Goal: Task Accomplishment & Management: Complete application form

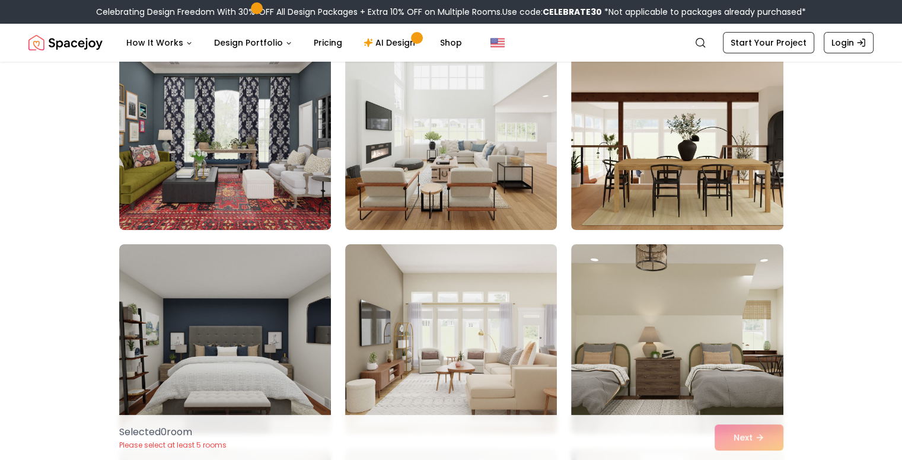
scroll to position [120, 0]
click at [77, 195] on div "Choose the Rooms That Inspire You Scroll through the collection and select 5 to…" at bounding box center [451, 406] width 902 height 892
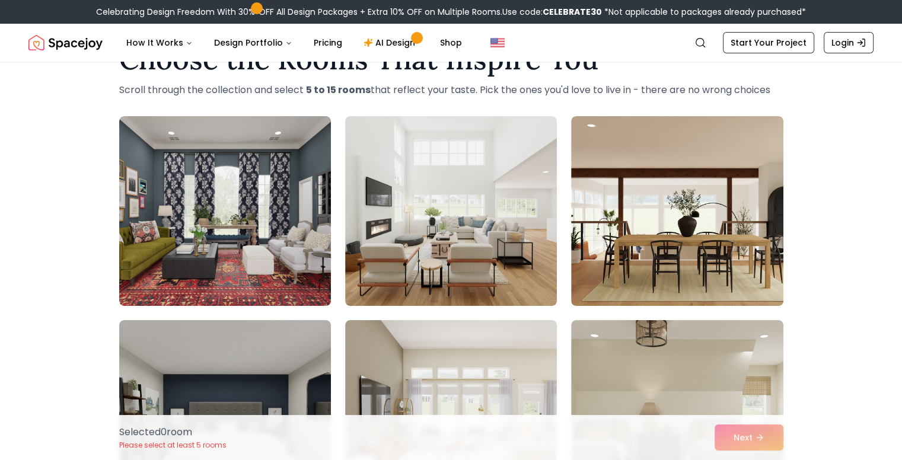
scroll to position [47, 0]
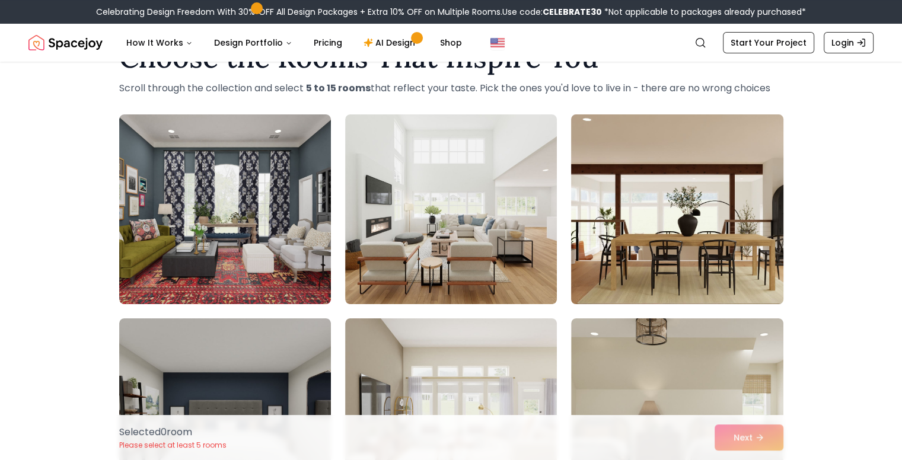
click at [597, 151] on img at bounding box center [677, 209] width 222 height 199
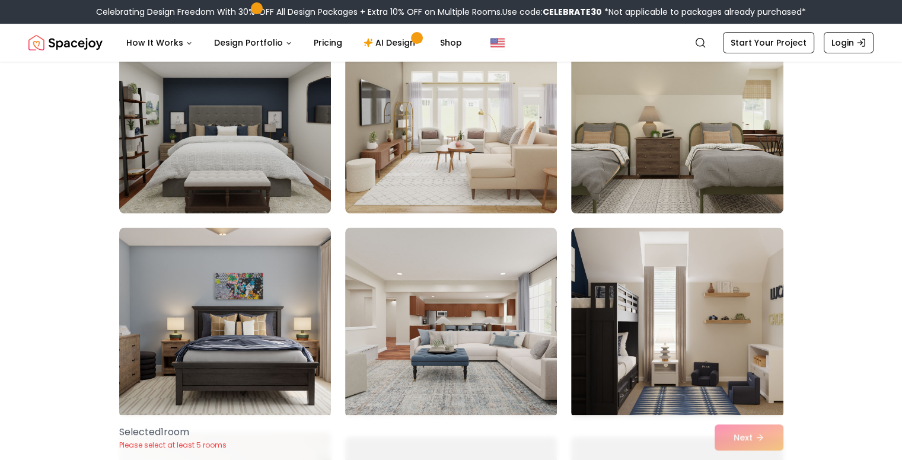
scroll to position [372, 0]
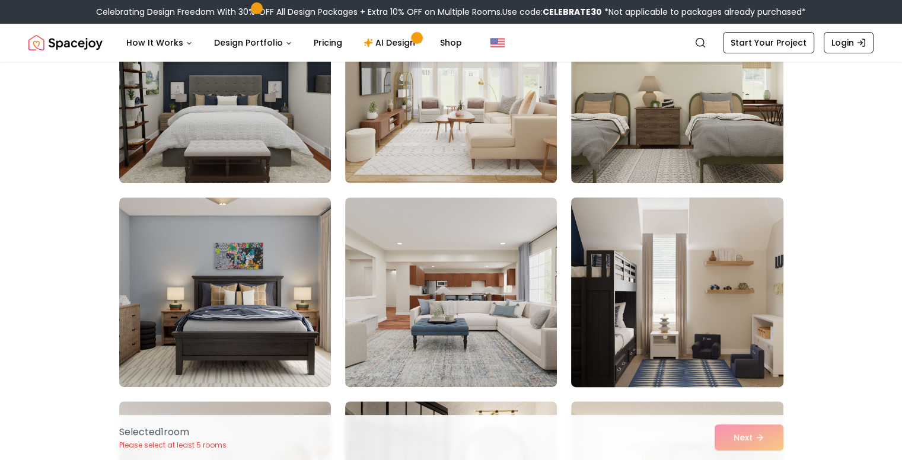
click at [762, 286] on img at bounding box center [677, 292] width 222 height 199
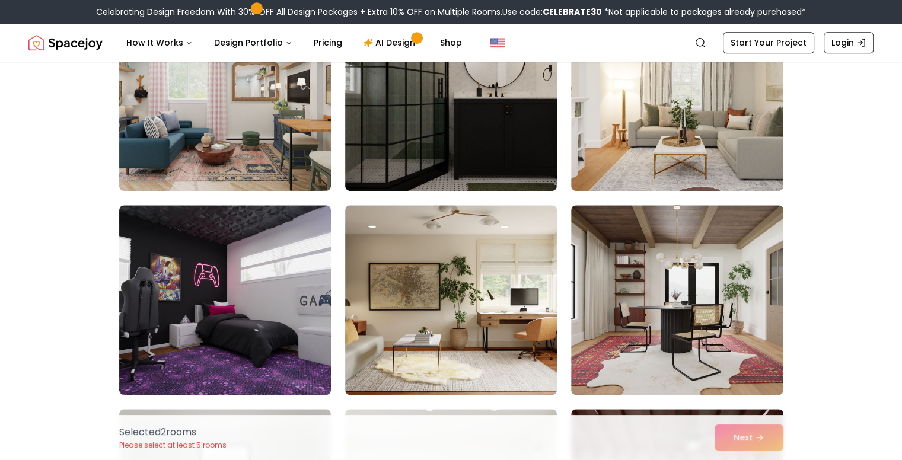
scroll to position [773, 0]
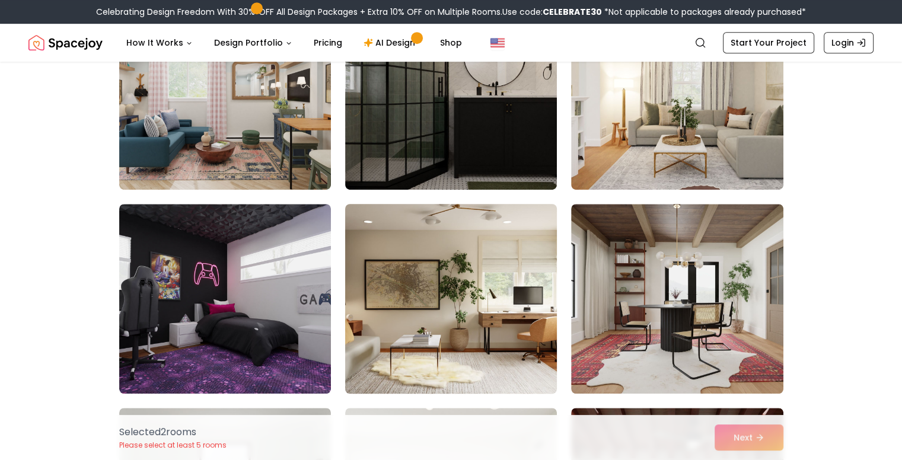
click at [521, 307] on img at bounding box center [451, 298] width 222 height 199
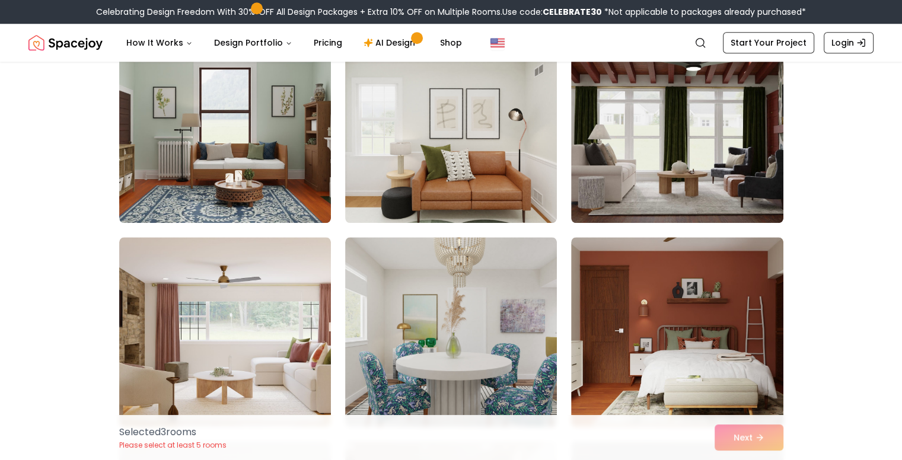
scroll to position [1147, 0]
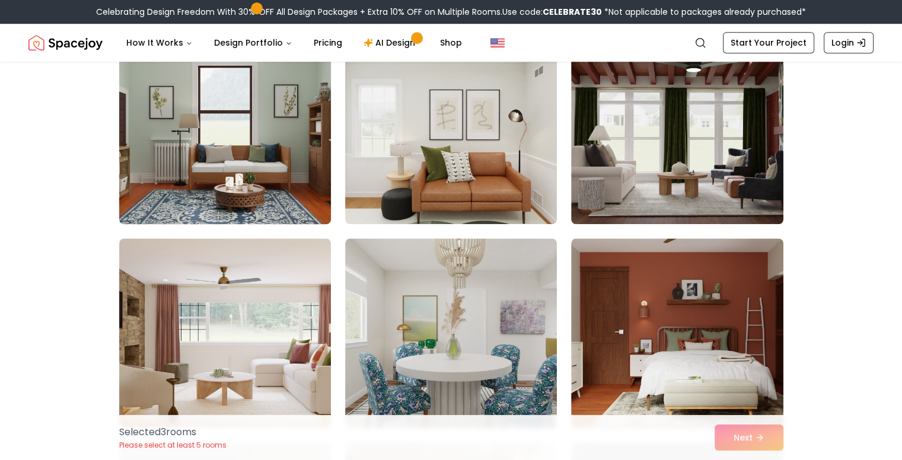
click at [167, 148] on img at bounding box center [225, 129] width 222 height 199
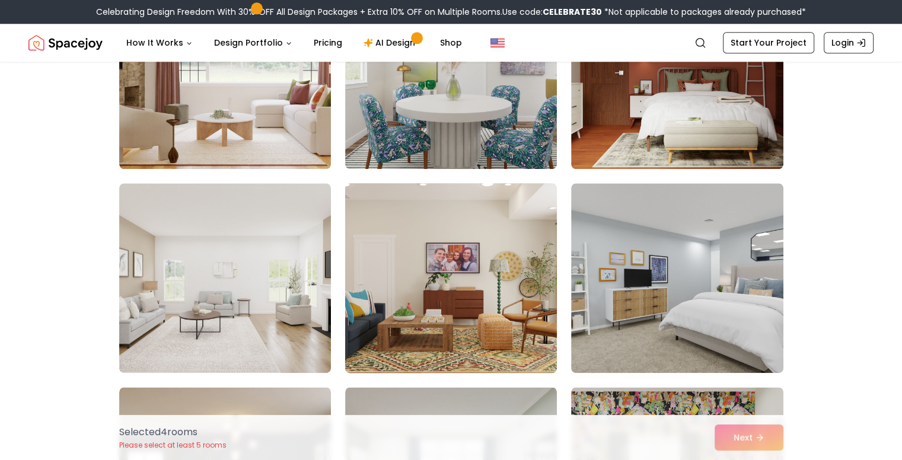
scroll to position [1407, 0]
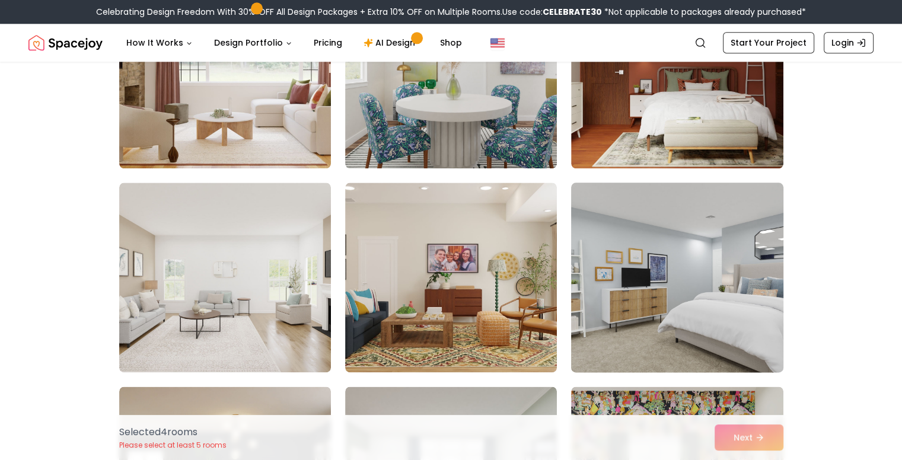
click at [660, 206] on img at bounding box center [677, 277] width 222 height 199
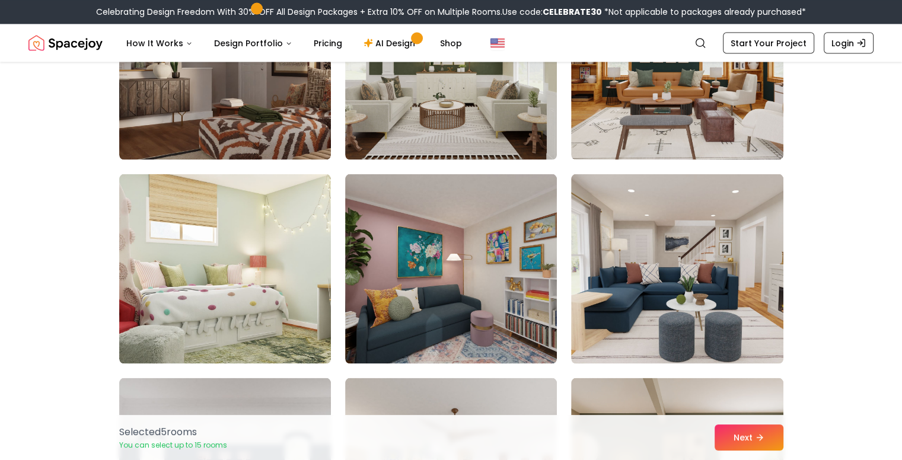
scroll to position [2233, 0]
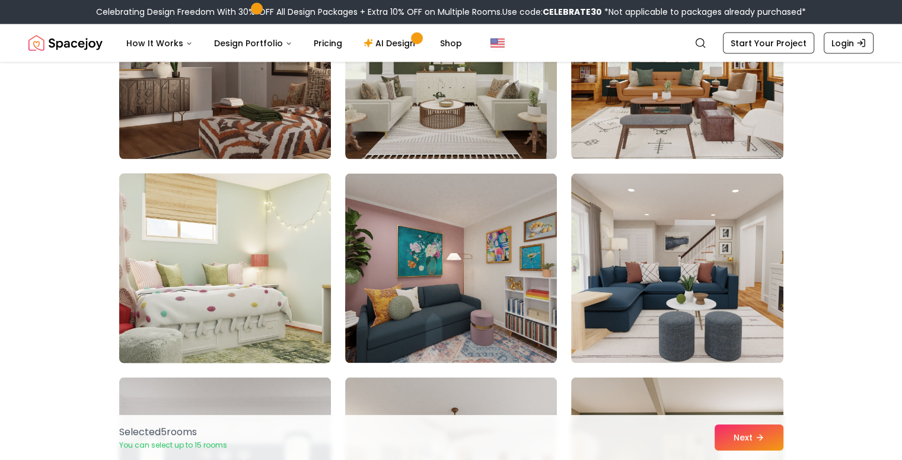
click at [287, 259] on img at bounding box center [225, 267] width 222 height 199
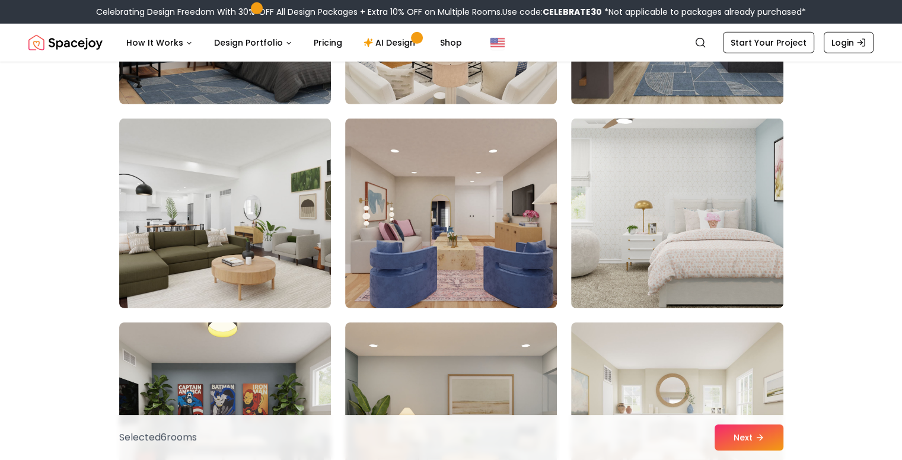
scroll to position [3716, 0]
click at [775, 177] on img at bounding box center [677, 213] width 222 height 199
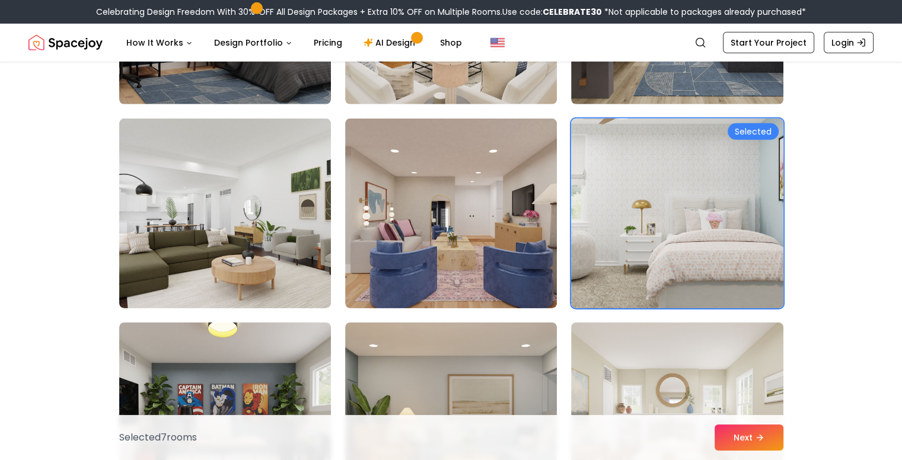
click at [747, 171] on img at bounding box center [677, 213] width 222 height 199
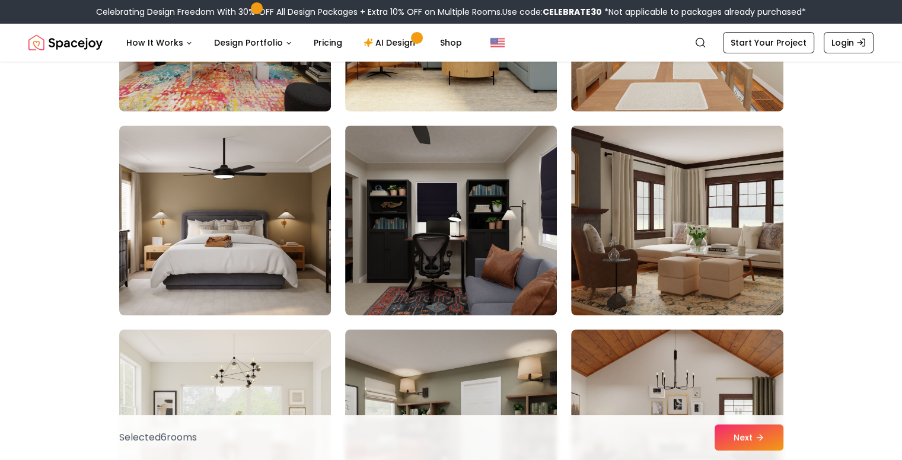
scroll to position [4117, 0]
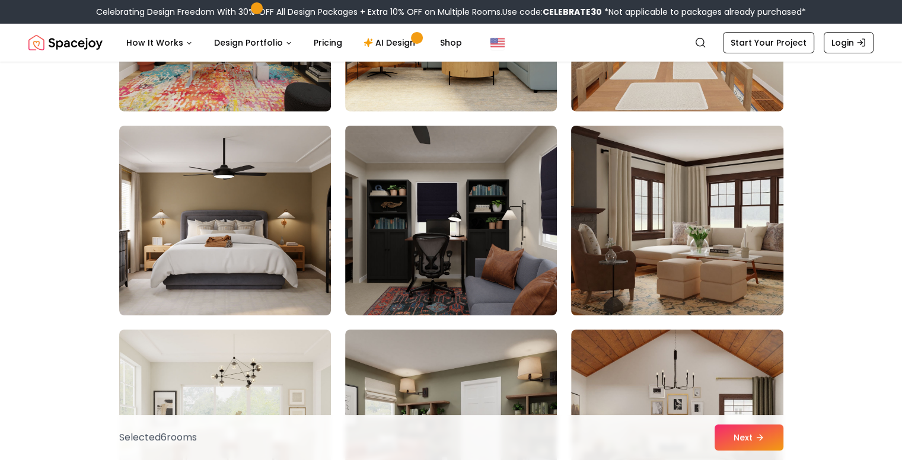
click at [753, 190] on img at bounding box center [677, 220] width 222 height 199
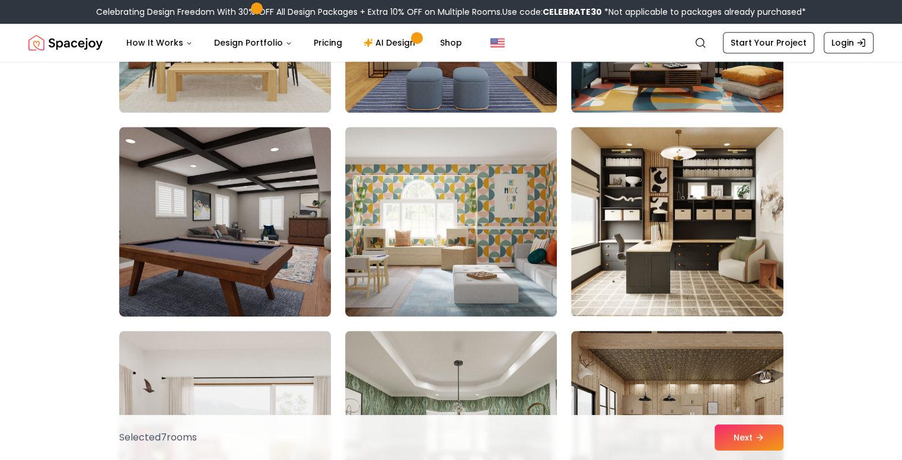
scroll to position [5543, 0]
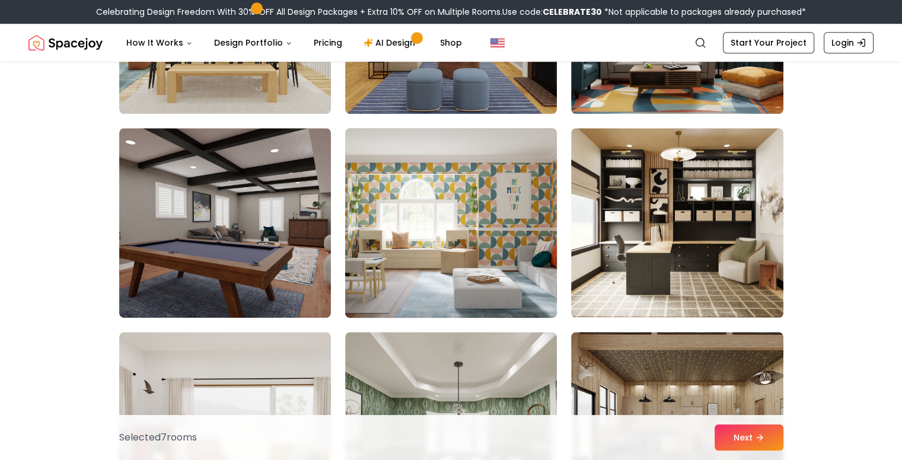
click at [508, 151] on img at bounding box center [451, 222] width 222 height 199
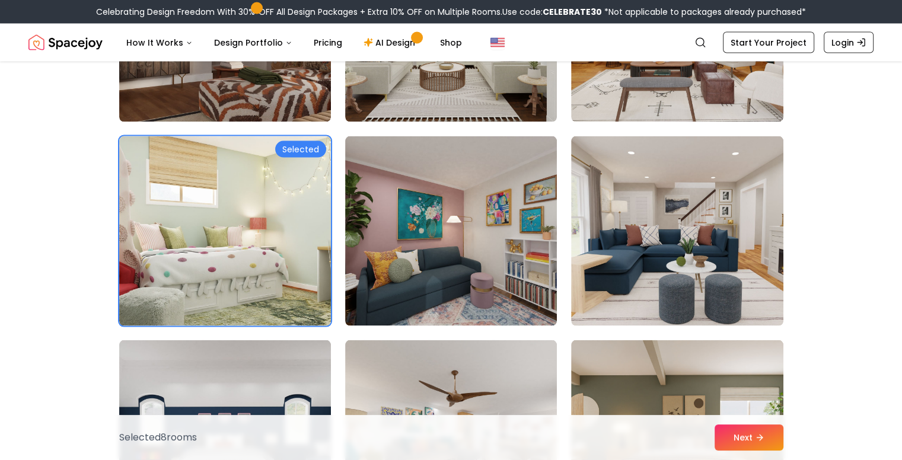
scroll to position [2268, 0]
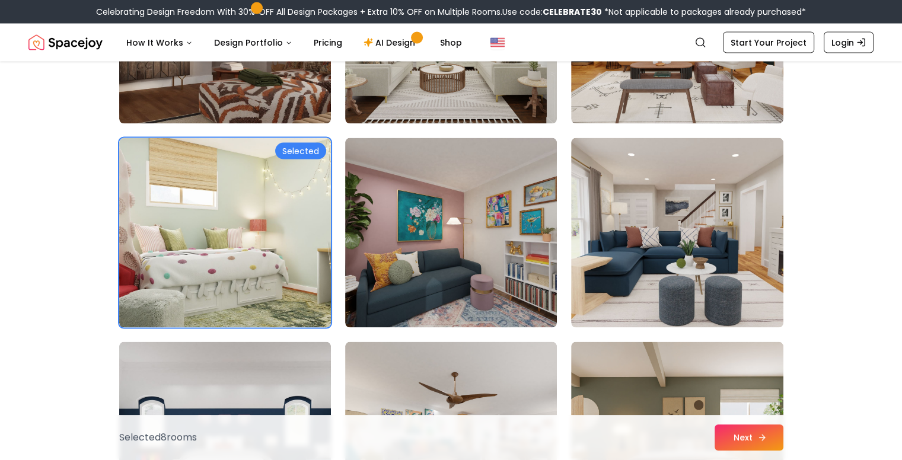
click at [730, 447] on button "Next" at bounding box center [749, 438] width 69 height 26
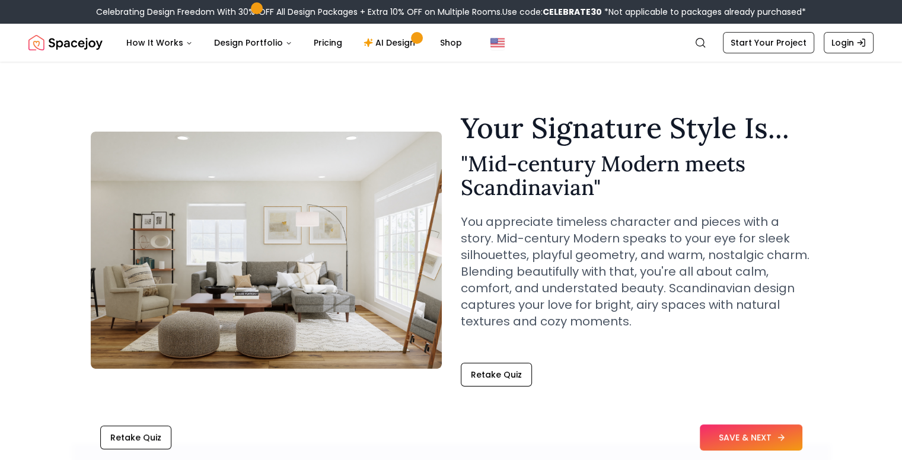
click at [733, 437] on button "SAVE & NEXT" at bounding box center [751, 438] width 103 height 26
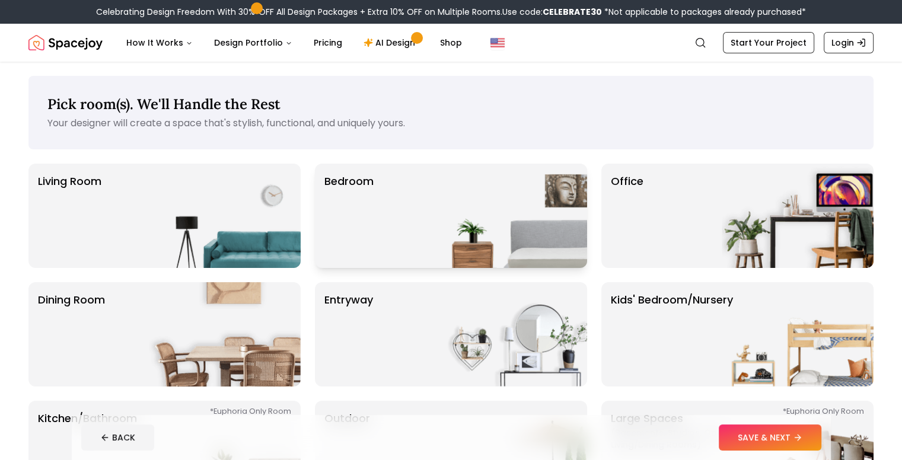
click at [409, 247] on div "Bedroom" at bounding box center [451, 216] width 272 height 104
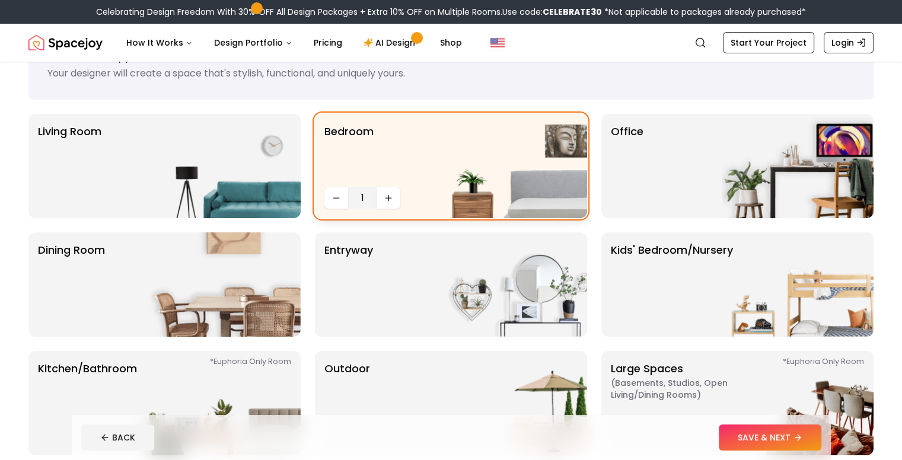
scroll to position [70, 0]
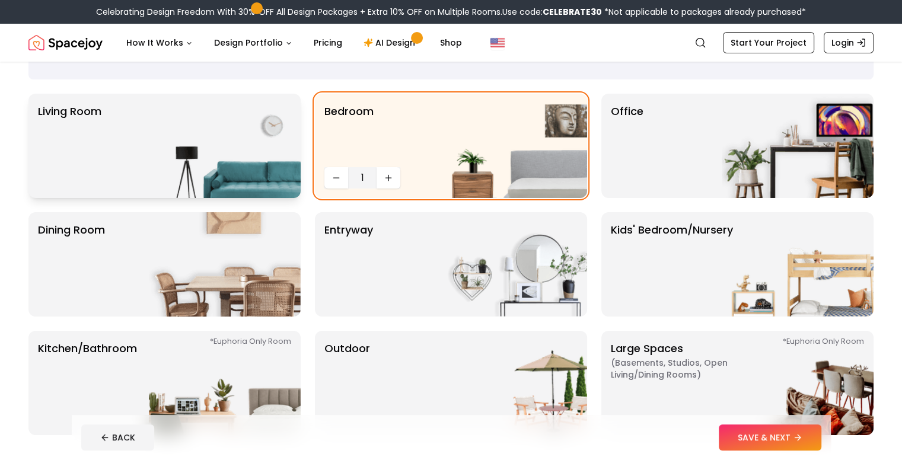
click at [195, 142] on img at bounding box center [225, 146] width 152 height 104
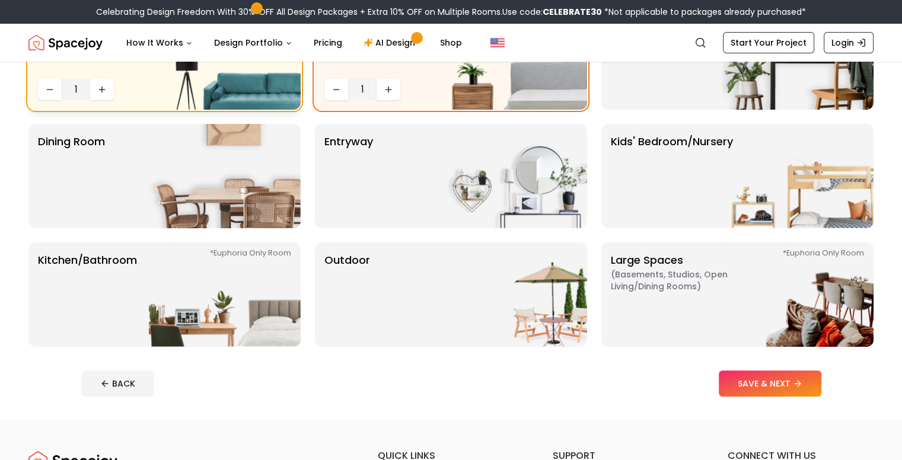
scroll to position [158, 0]
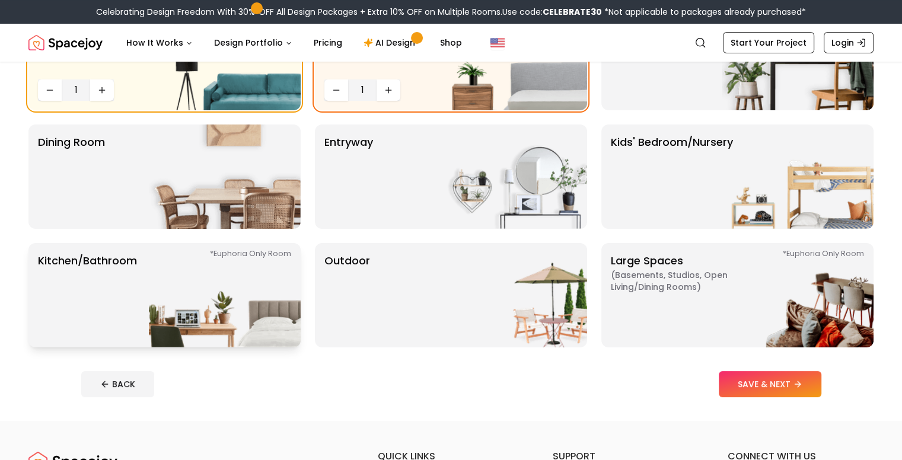
click at [256, 288] on img at bounding box center [225, 295] width 152 height 104
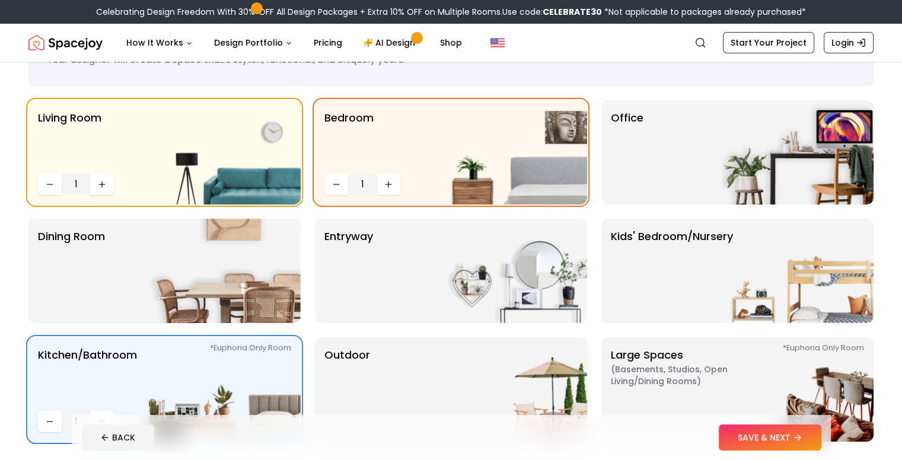
scroll to position [52, 0]
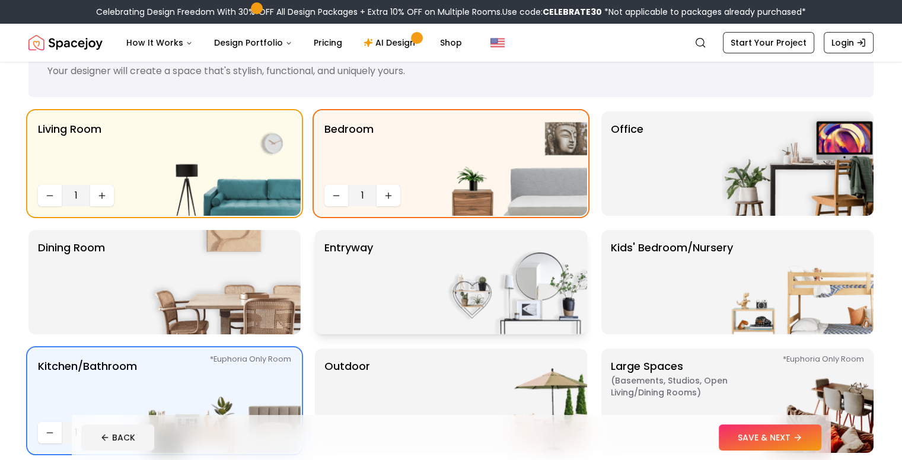
drag, startPoint x: 404, startPoint y: 323, endPoint x: 453, endPoint y: 323, distance: 49.2
click at [453, 323] on div "entryway" at bounding box center [451, 282] width 272 height 104
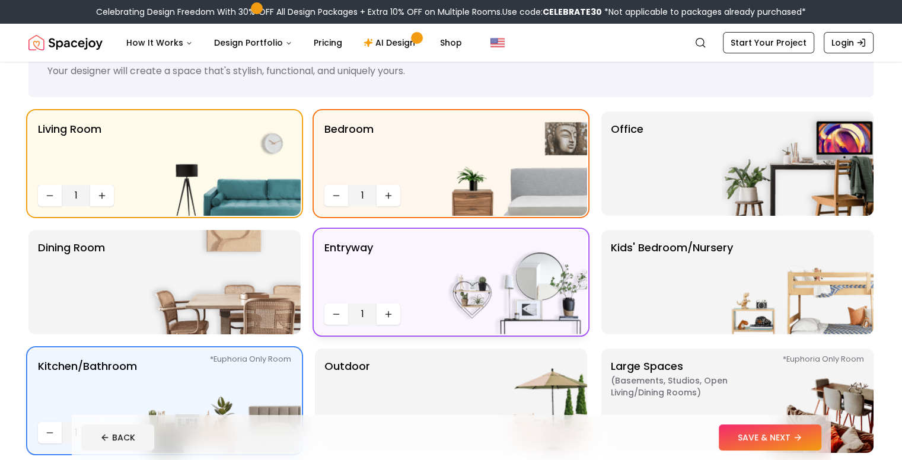
click at [453, 323] on img at bounding box center [511, 282] width 152 height 104
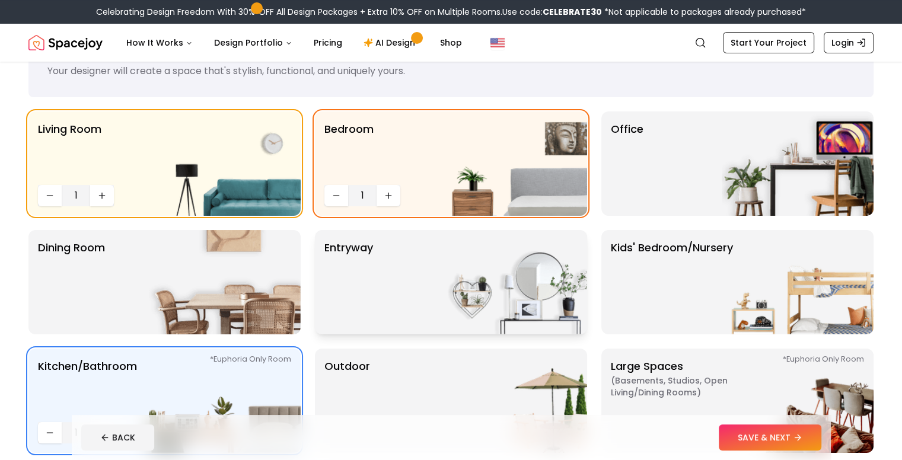
click at [543, 272] on img at bounding box center [511, 282] width 152 height 104
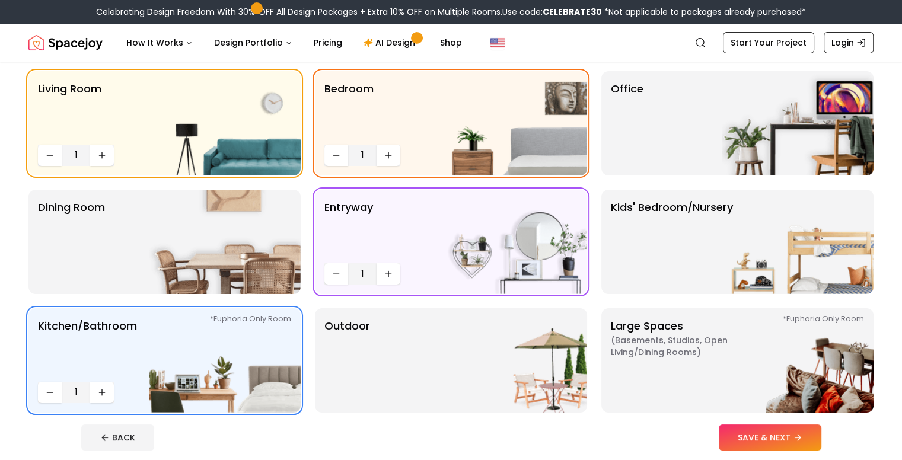
scroll to position [107, 0]
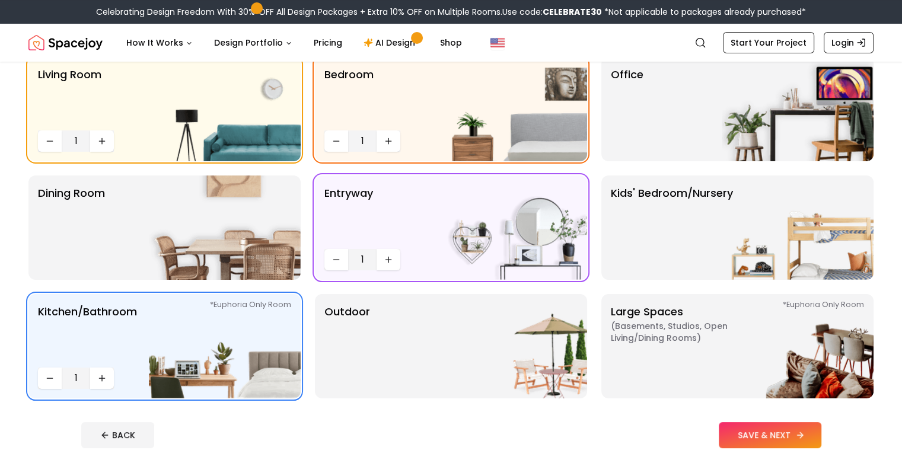
click at [788, 437] on button "SAVE & NEXT" at bounding box center [770, 435] width 103 height 26
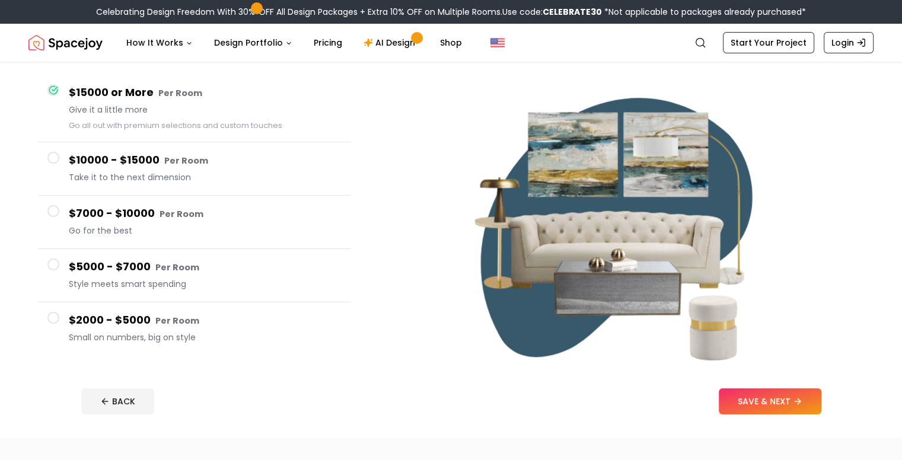
scroll to position [97, 0]
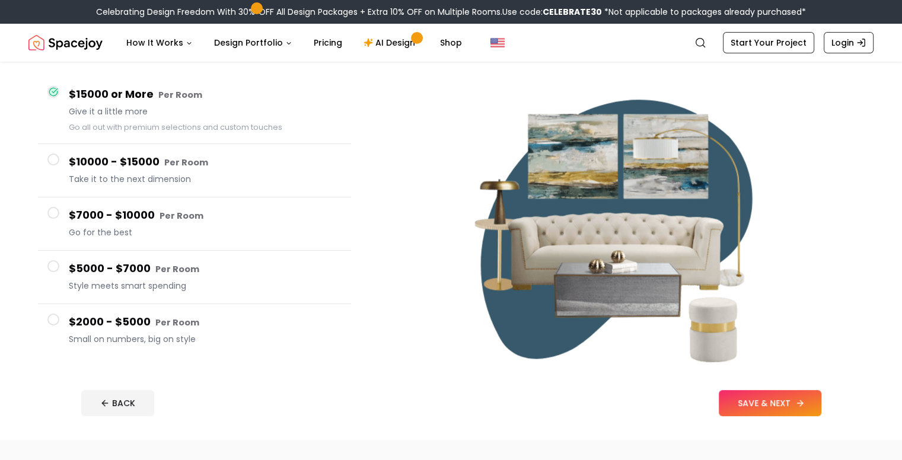
click at [801, 399] on button "SAVE & NEXT" at bounding box center [770, 403] width 103 height 26
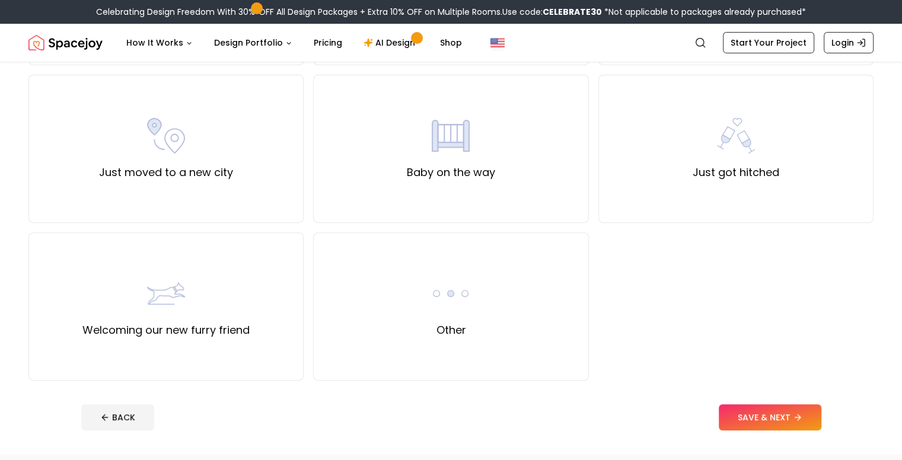
scroll to position [403, 0]
click at [550, 302] on div "Other" at bounding box center [450, 308] width 275 height 148
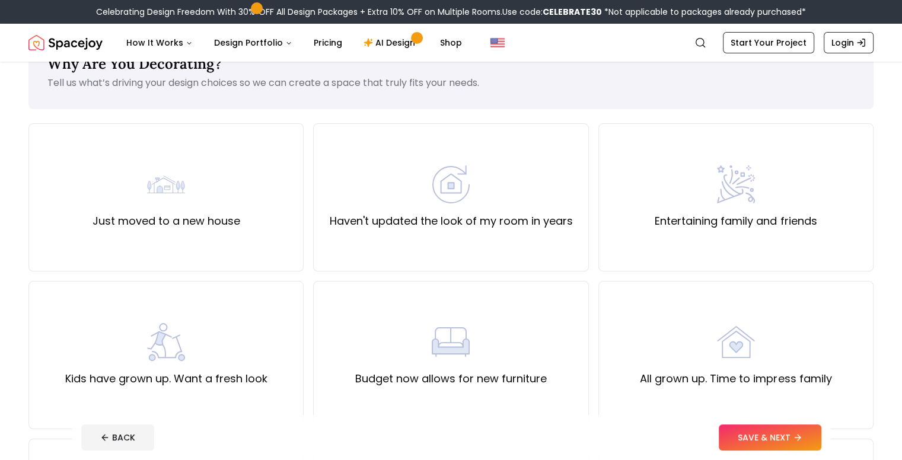
scroll to position [40, 0]
click at [797, 448] on button "SAVE & NEXT" at bounding box center [770, 438] width 103 height 26
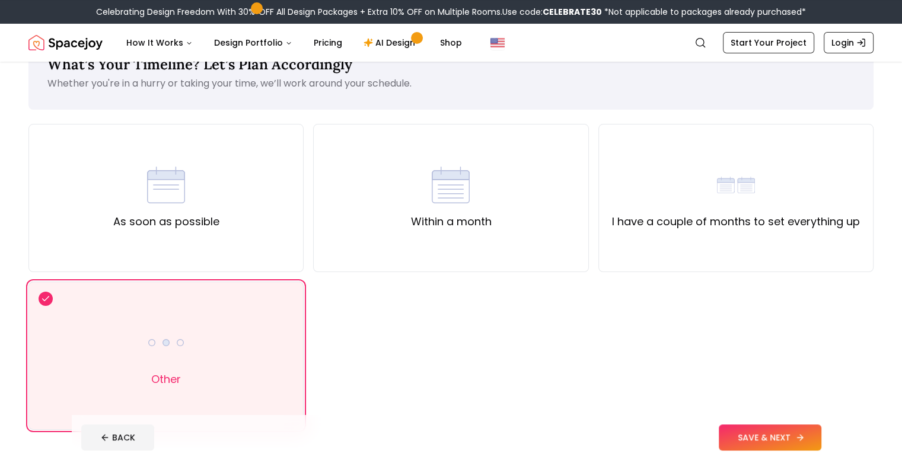
click at [800, 434] on button "SAVE & NEXT" at bounding box center [770, 438] width 103 height 26
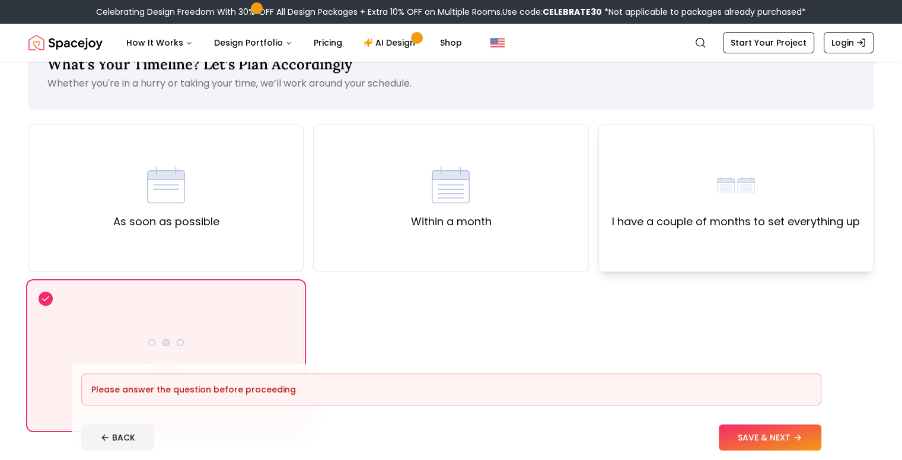
click at [641, 257] on div "I have a couple of months to set everything up" at bounding box center [736, 198] width 275 height 148
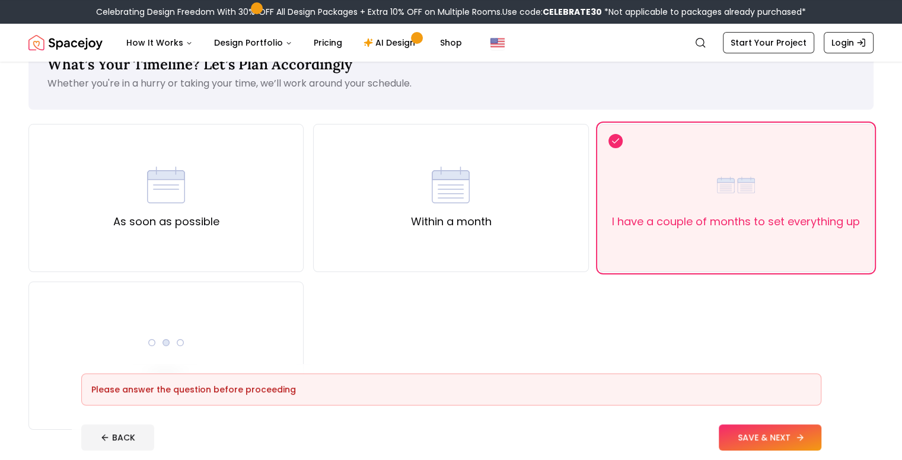
click at [766, 435] on button "SAVE & NEXT" at bounding box center [770, 438] width 103 height 26
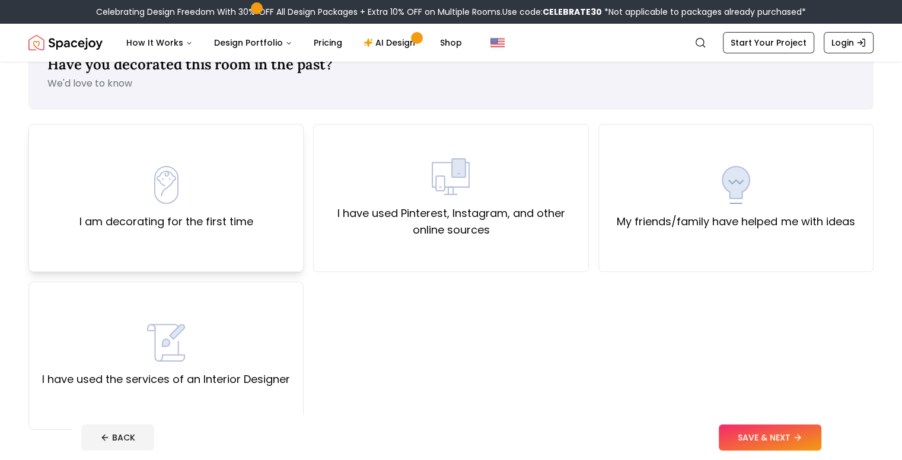
click at [270, 231] on div "I am decorating for the first time" at bounding box center [165, 198] width 275 height 148
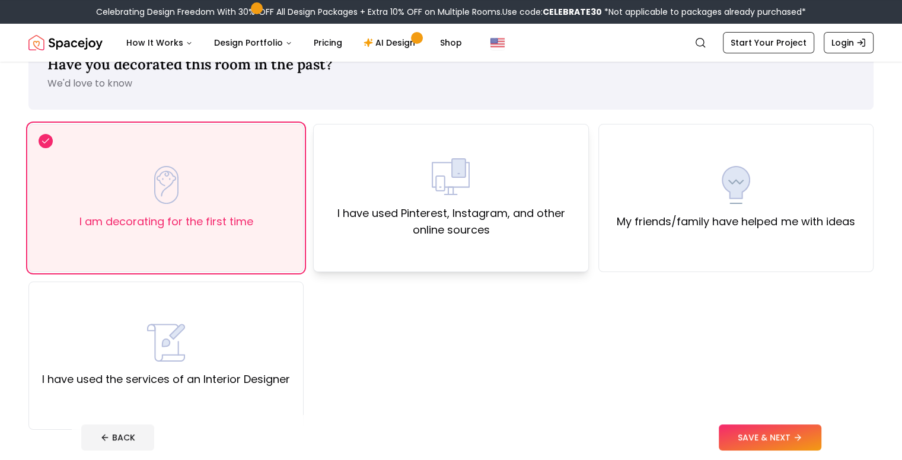
click at [340, 252] on div "I have used Pinterest, Instagram, and other online sources" at bounding box center [450, 198] width 275 height 148
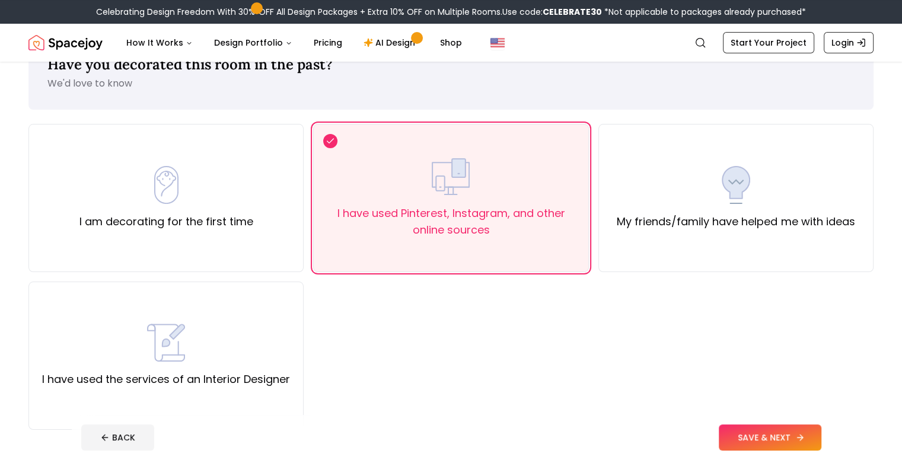
click at [795, 425] on button "SAVE & NEXT" at bounding box center [770, 438] width 103 height 26
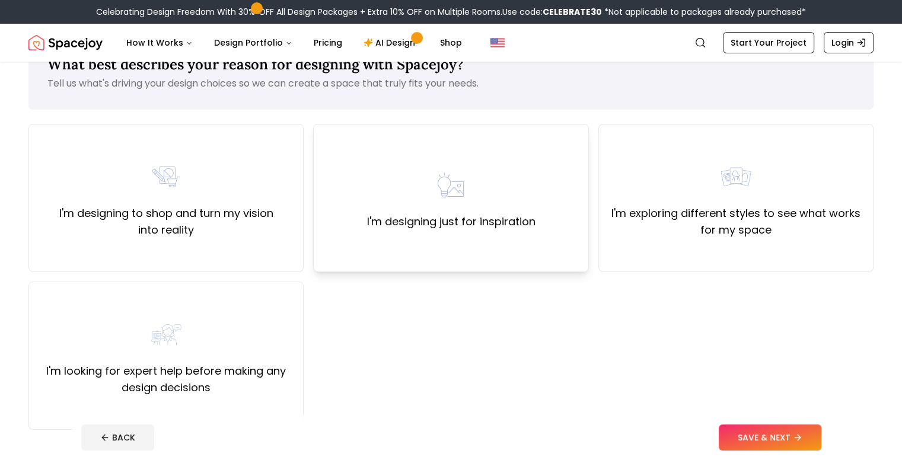
click at [358, 257] on div "I'm designing just for inspiration" at bounding box center [450, 198] width 275 height 148
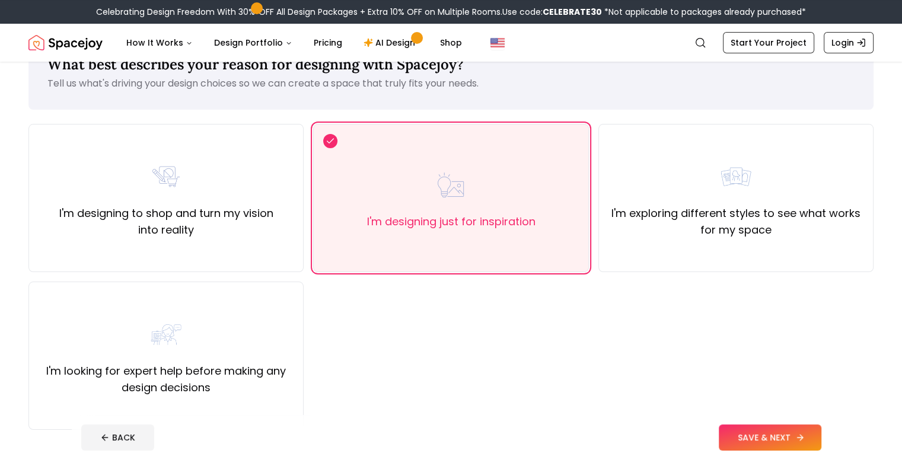
click at [779, 437] on button "SAVE & NEXT" at bounding box center [770, 438] width 103 height 26
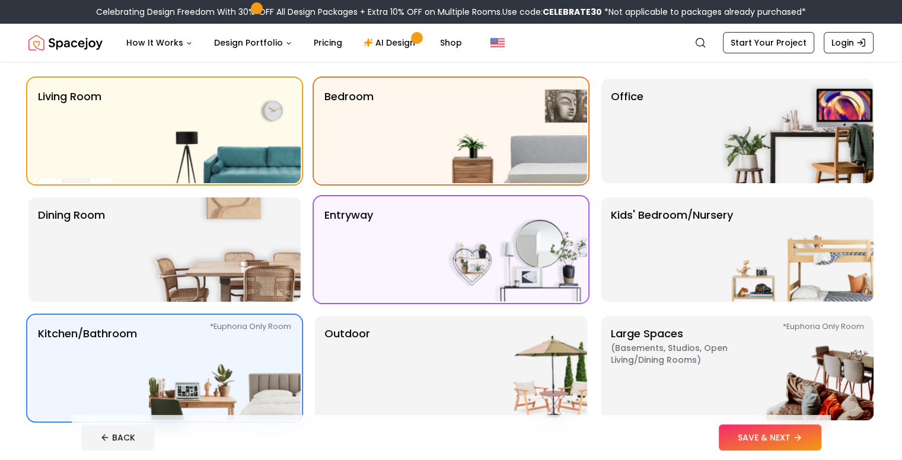
scroll to position [107, 0]
